Goal: Download file/media

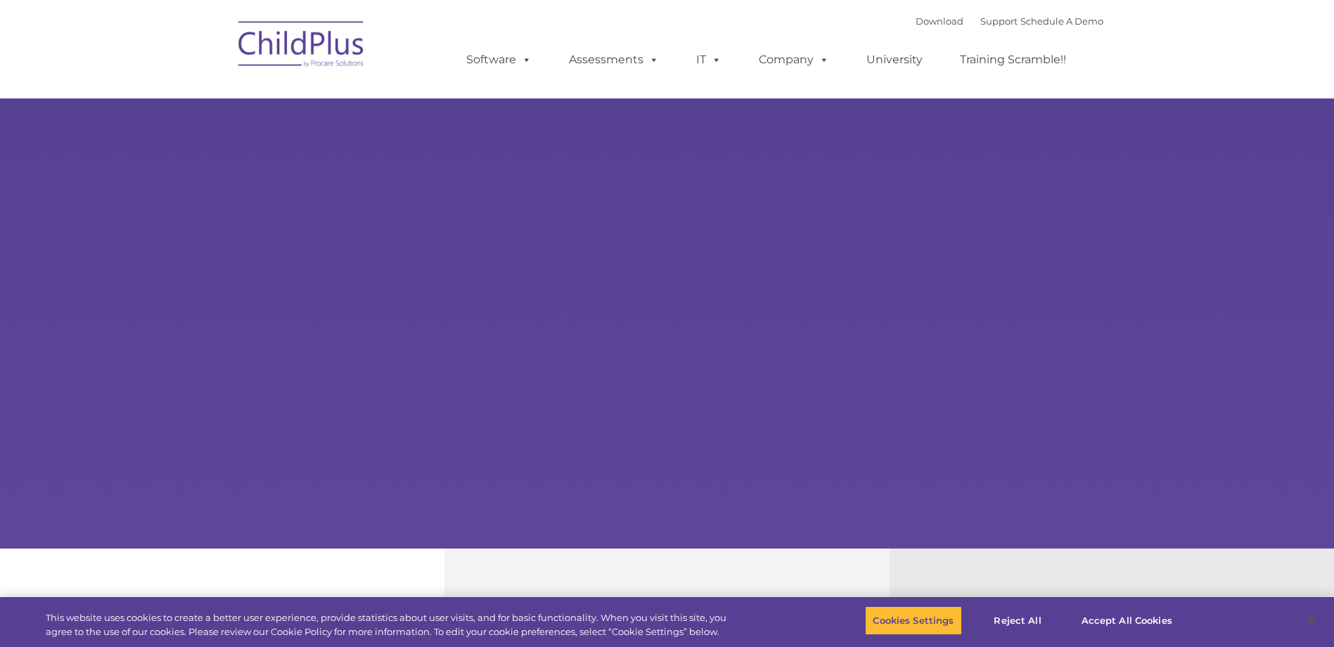
select select "MEDIUM"
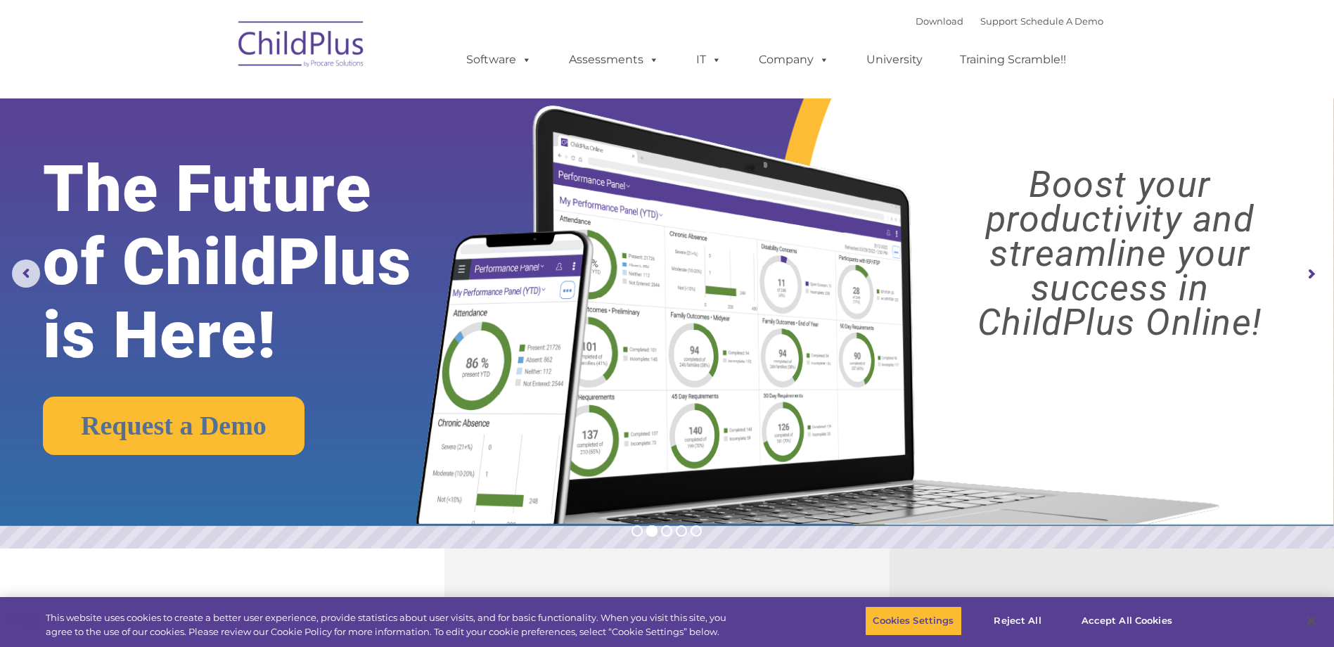
click at [299, 53] on img at bounding box center [301, 46] width 141 height 70
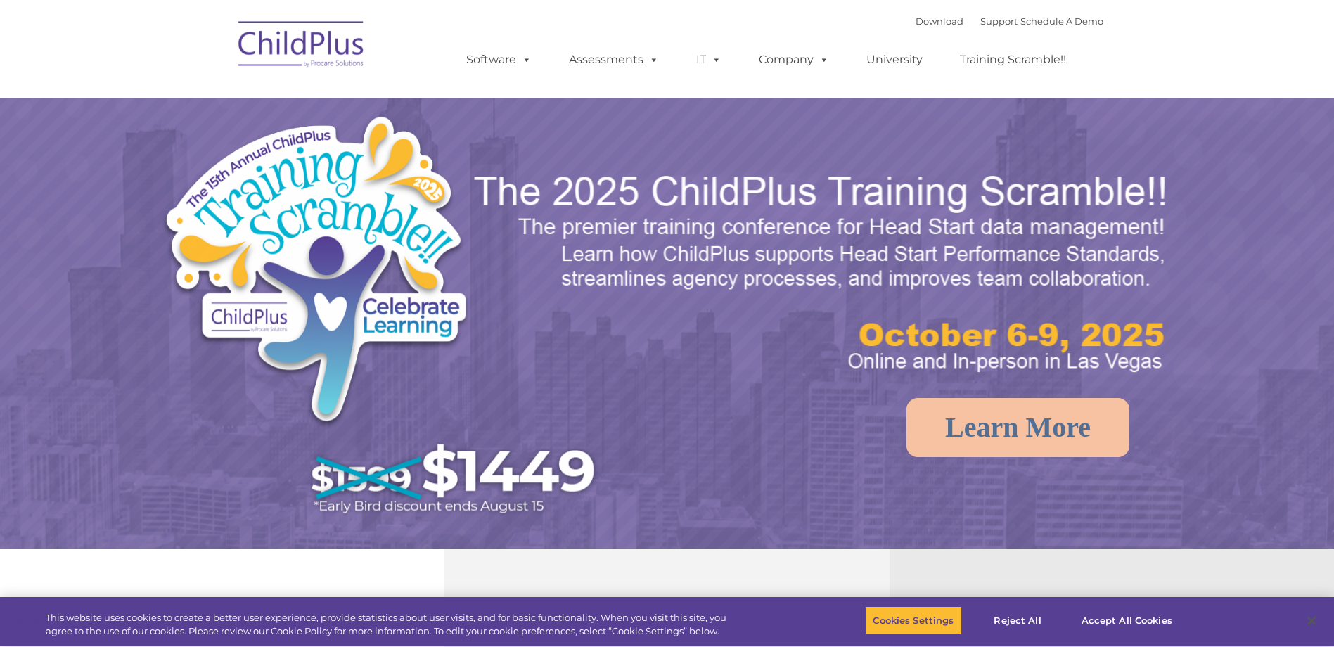
select select "MEDIUM"
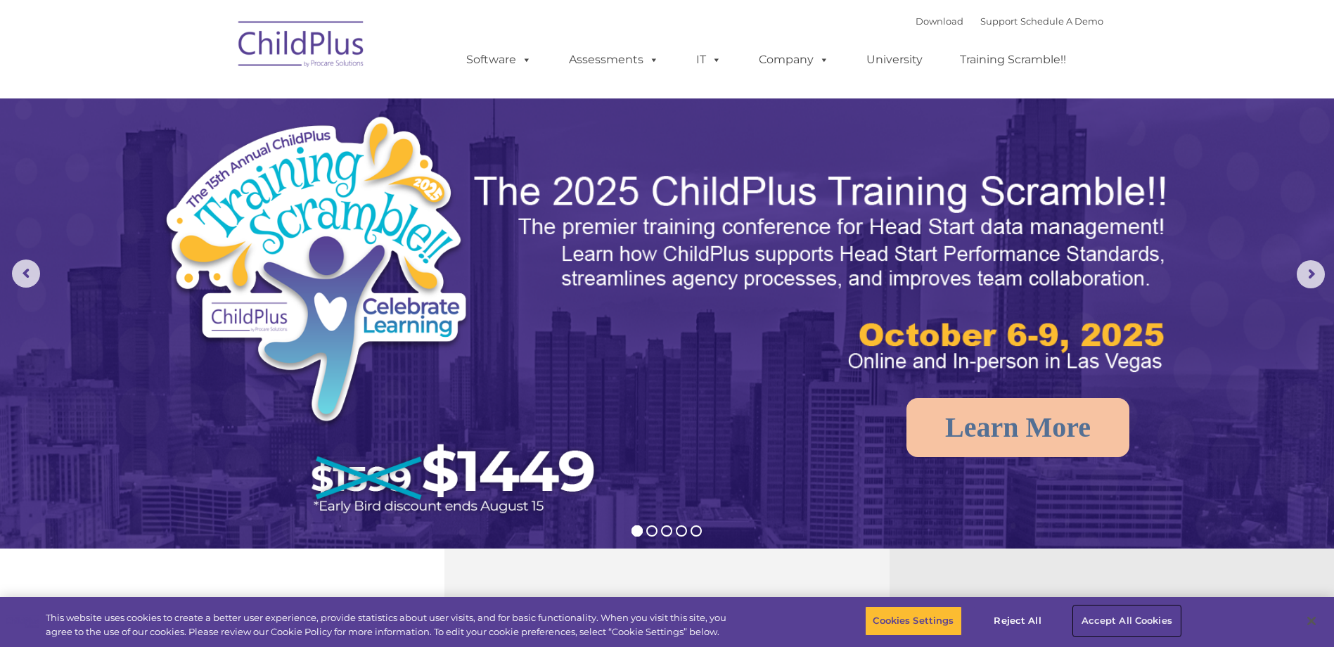
click at [1126, 624] on button "Accept All Cookies" at bounding box center [1127, 621] width 106 height 30
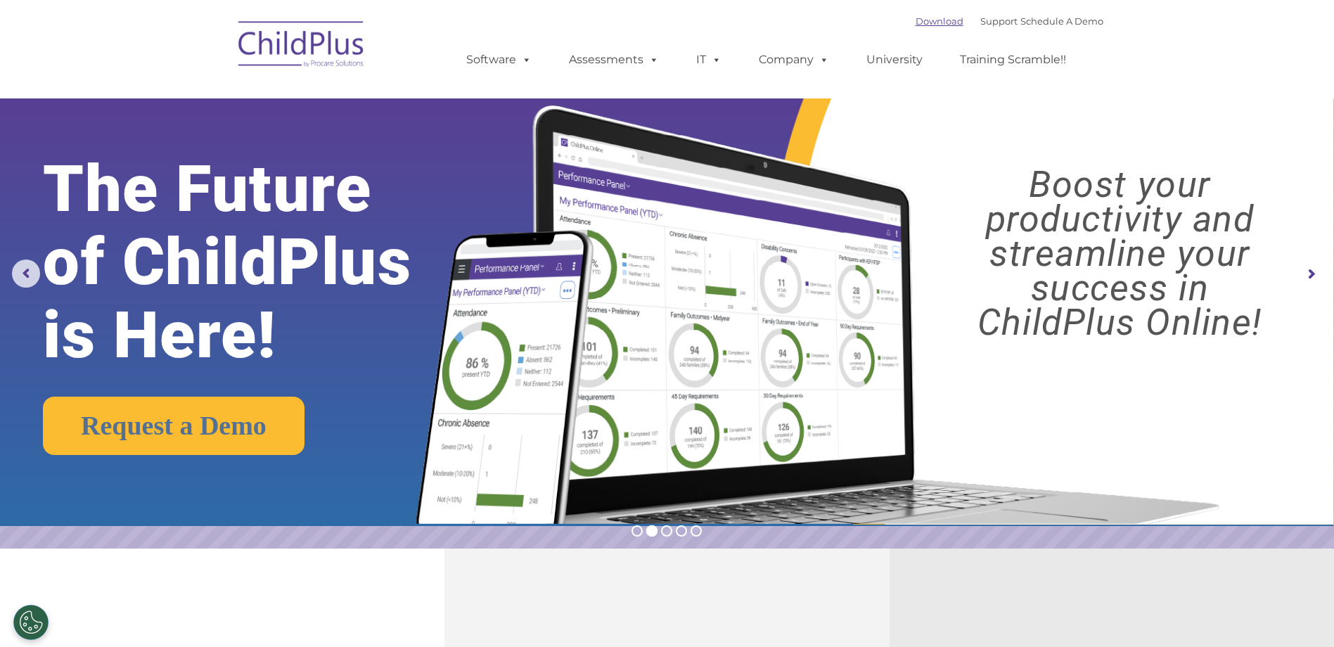
click at [919, 17] on link "Download" at bounding box center [939, 20] width 48 height 11
